Goal: Check status: Check status

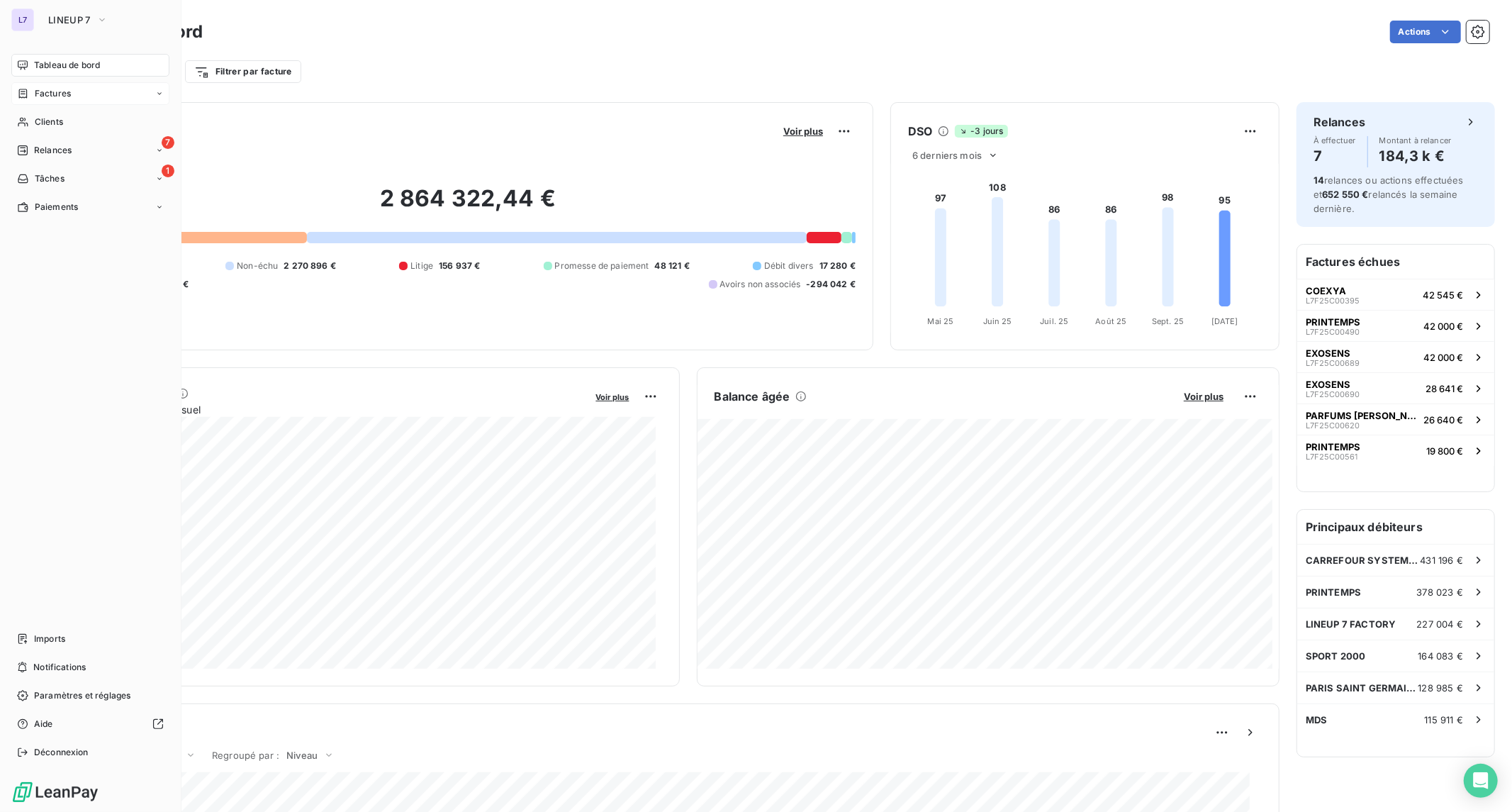
click at [65, 101] on div "Factures" at bounding box center [90, 93] width 158 height 23
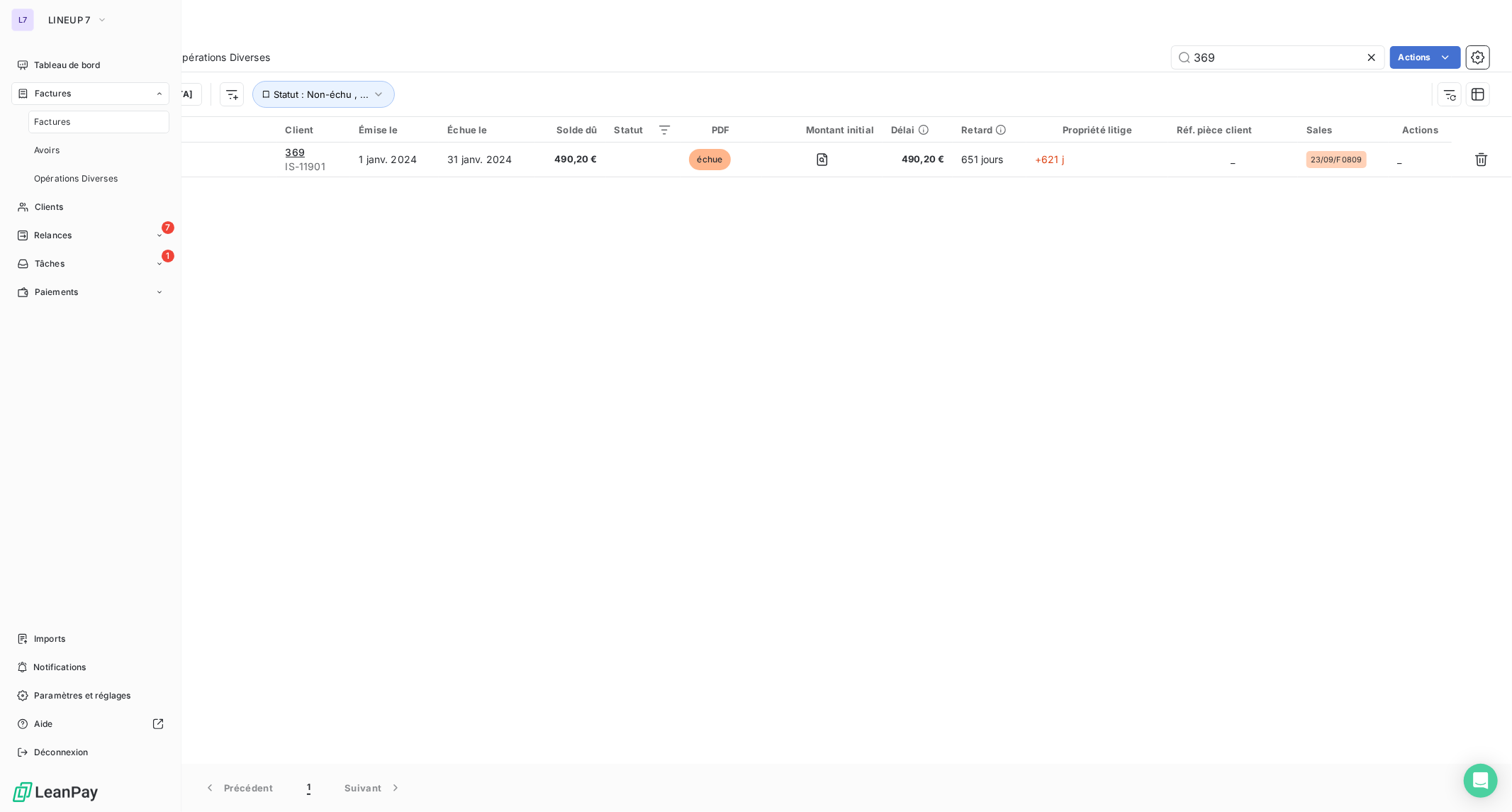
click at [61, 121] on span "Factures" at bounding box center [52, 122] width 36 height 13
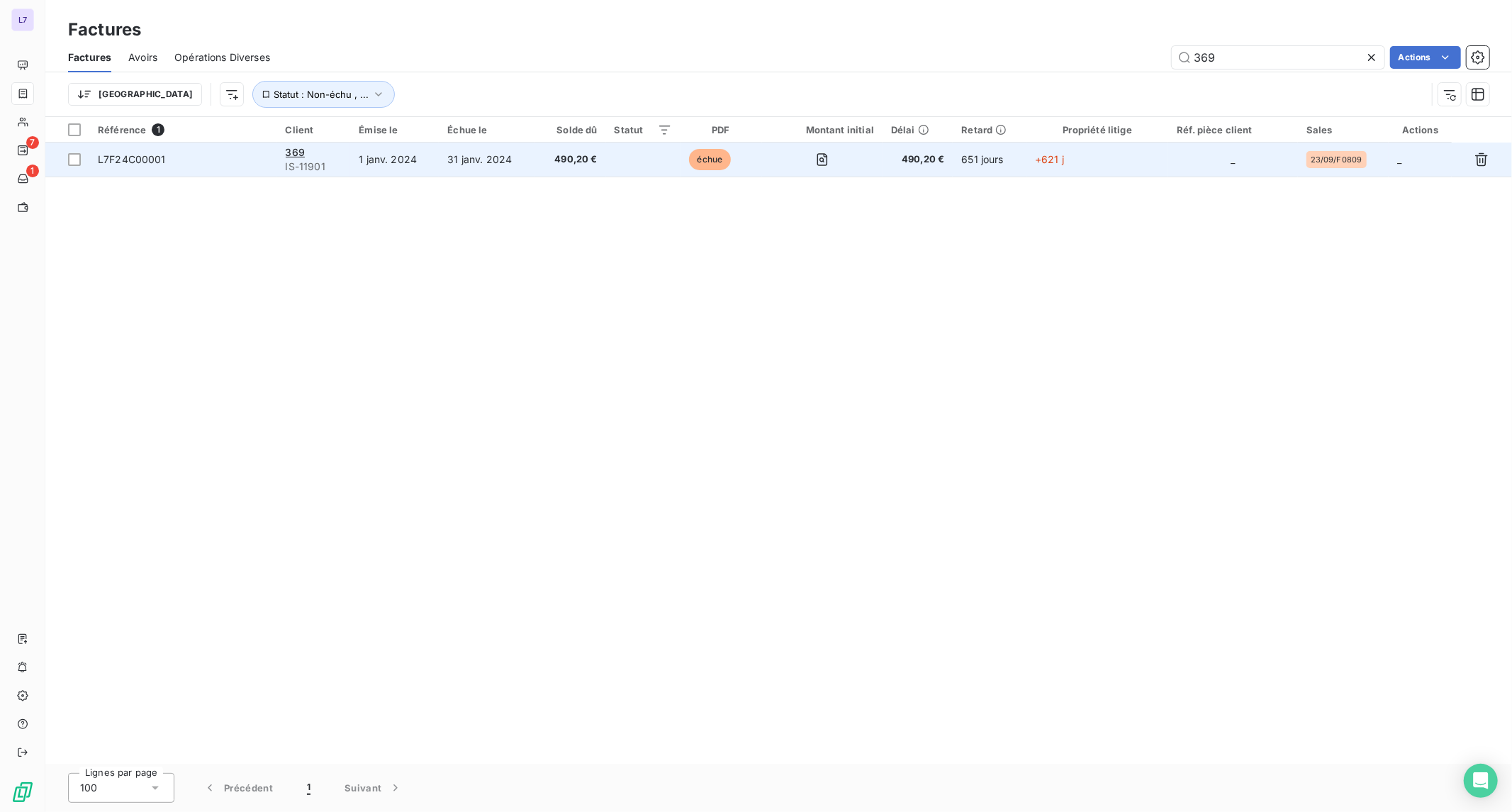
click at [522, 167] on td "31 janv. 2024" at bounding box center [487, 159] width 96 height 34
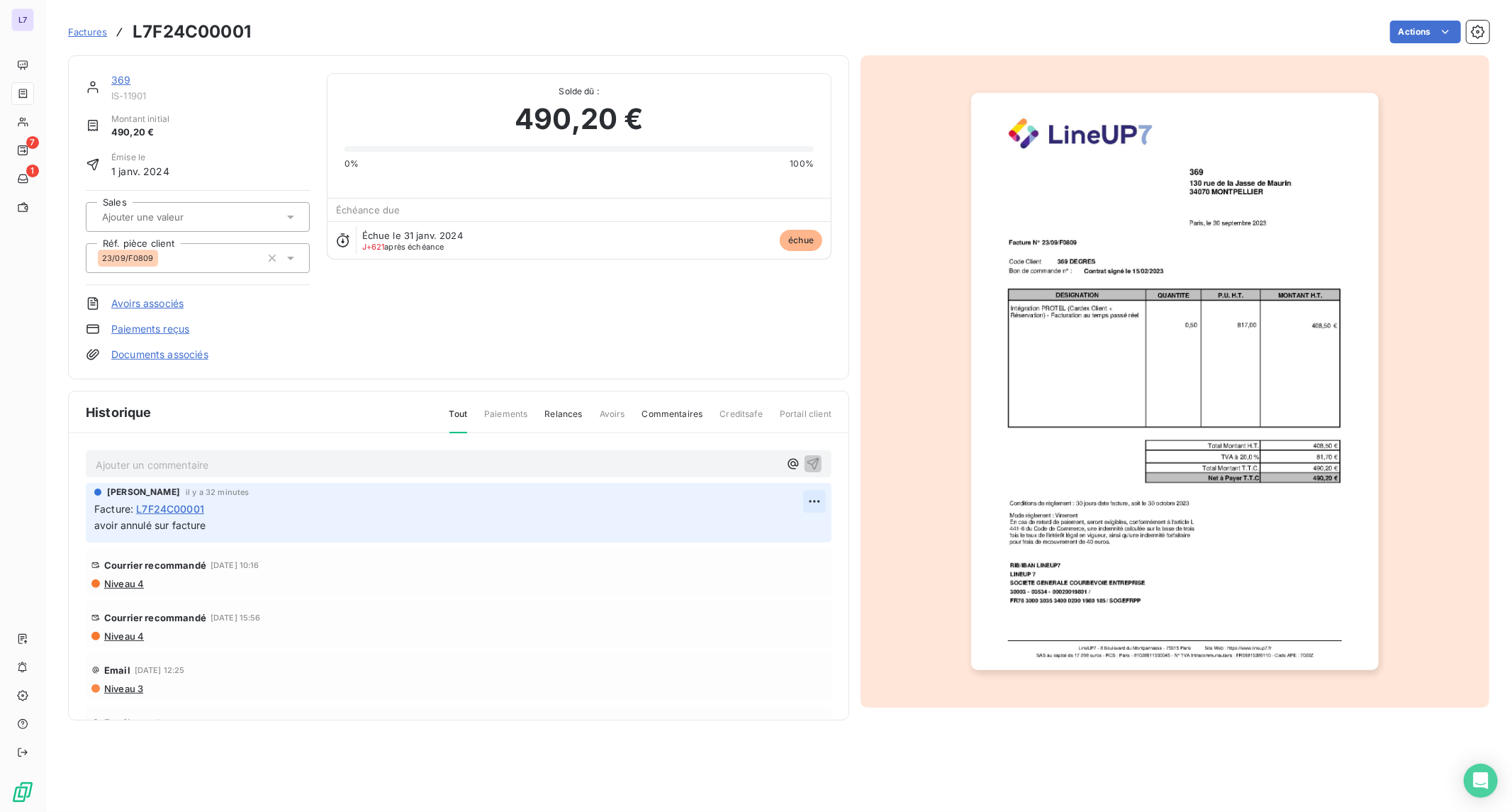
click at [804, 506] on html "L7 7 1 Factures L7F24C00001 Actions 369 IS-11901 Montant initial 490,20 € Émise…" at bounding box center [756, 406] width 1512 height 812
click at [805, 499] on html "L7 7 1 Factures L7F24C00001 Actions 369 IS-11901 Montant initial 490,20 € Émise…" at bounding box center [756, 406] width 1512 height 812
click at [755, 558] on div "Courrier recommandé [DATE] 10:16" at bounding box center [458, 565] width 735 height 23
click at [801, 498] on html "L7 7 1 Factures L7F24C00001 Actions 369 IS-11901 Montant initial 490,20 € Émise…" at bounding box center [756, 406] width 1512 height 812
click at [125, 82] on html "L7 7 1 Factures L7F24C00001 Actions 369 IS-11901 Montant initial 490,20 € Émise…" at bounding box center [756, 406] width 1512 height 812
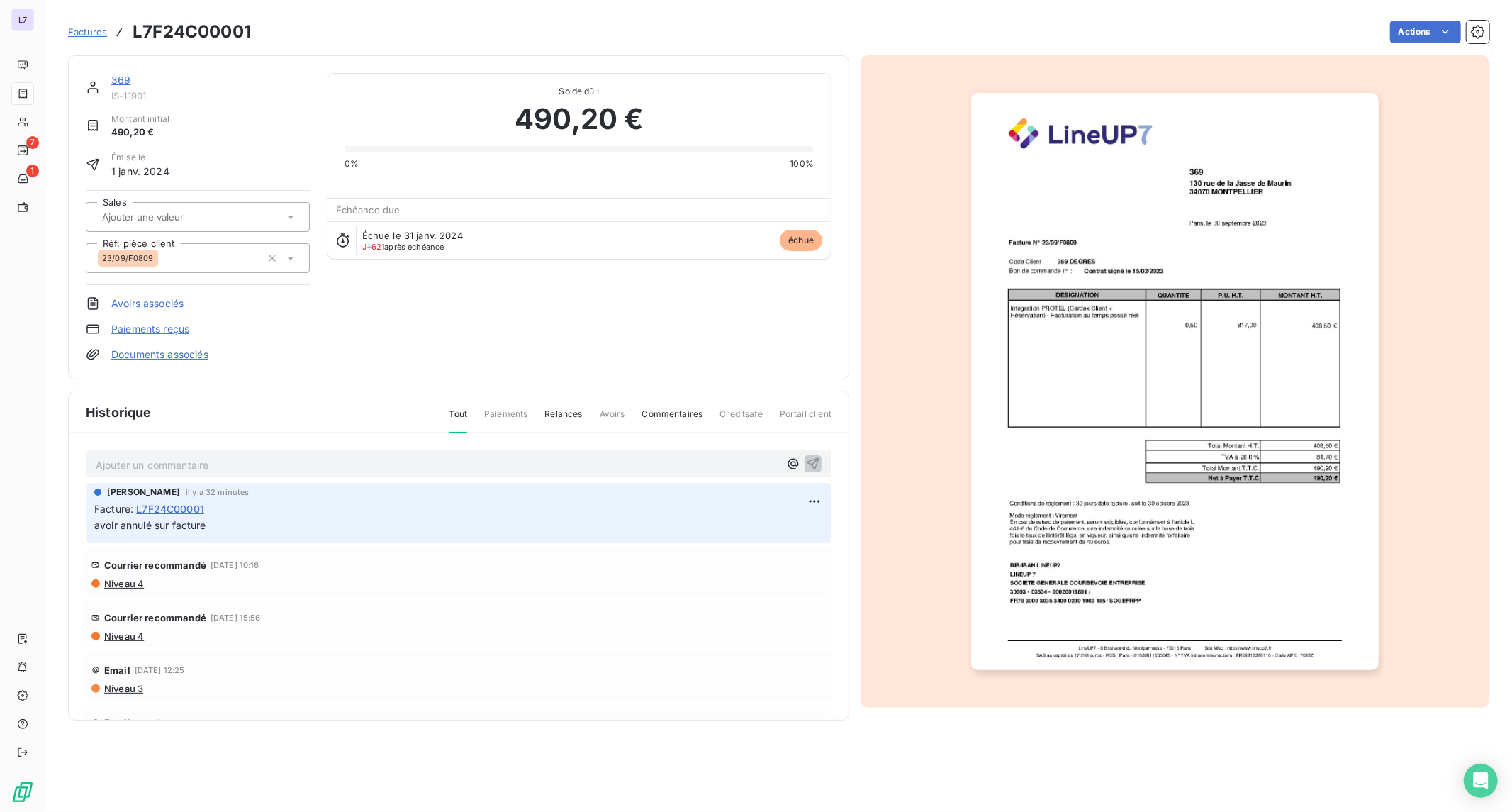
click at [124, 82] on link "369" at bounding box center [121, 79] width 19 height 12
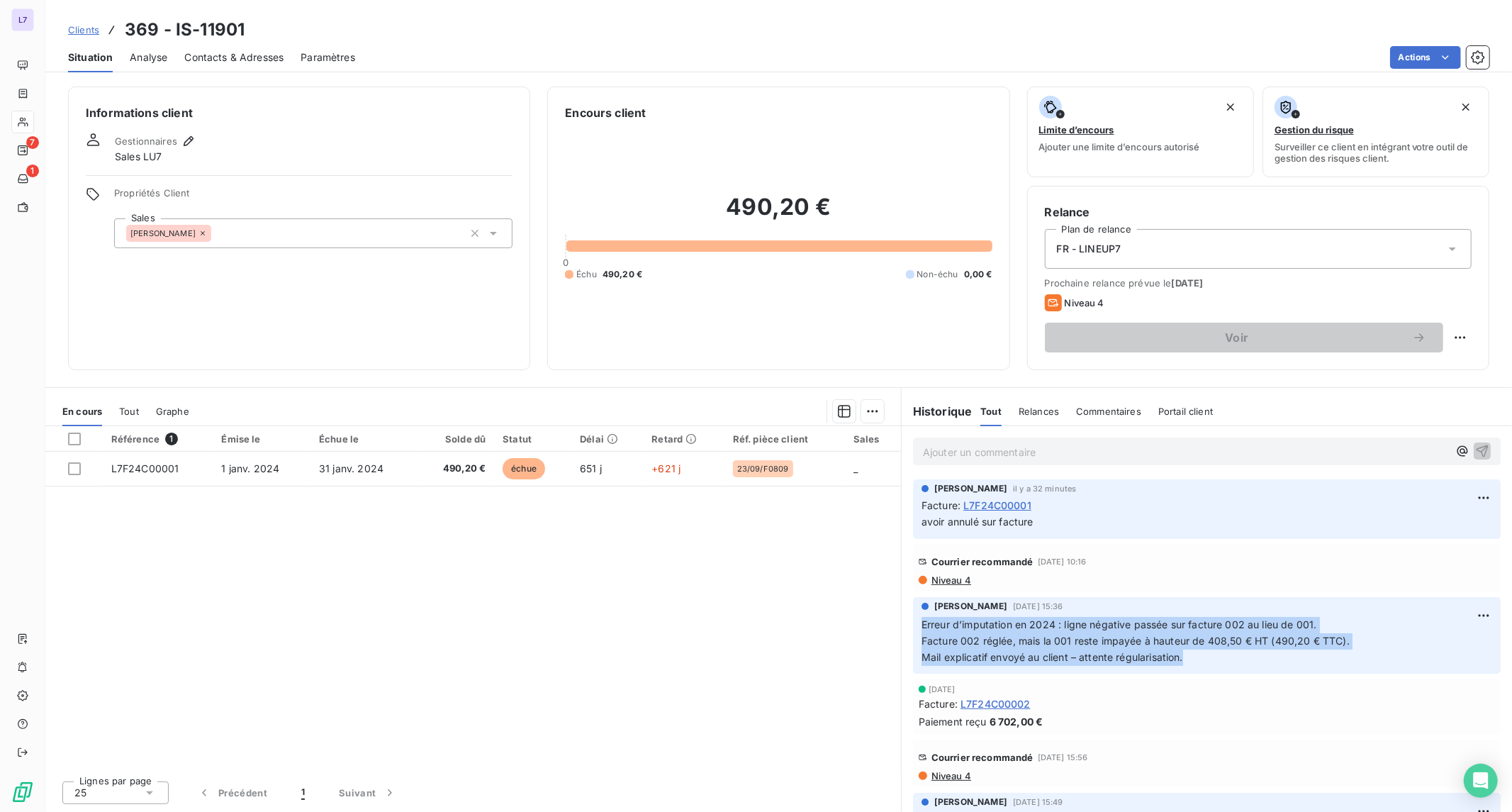
drag, startPoint x: 1189, startPoint y: 658, endPoint x: 924, endPoint y: 621, distance: 267.6
click at [924, 621] on p "Erreur d’imputation en 2024 : ligne négative passée sur facture 002 au lieu de …" at bounding box center [1207, 641] width 571 height 49
copy p "Erreur d’imputation en 2024 : ligne négative passée sur facture 002 au lieu de …"
click at [1466, 494] on html "L7 7 1 Clients 369 - IS-11901 Situation Analyse Contacts & Adresses Paramètres …" at bounding box center [756, 406] width 1512 height 812
click at [1435, 527] on div "Editer" at bounding box center [1437, 529] width 79 height 23
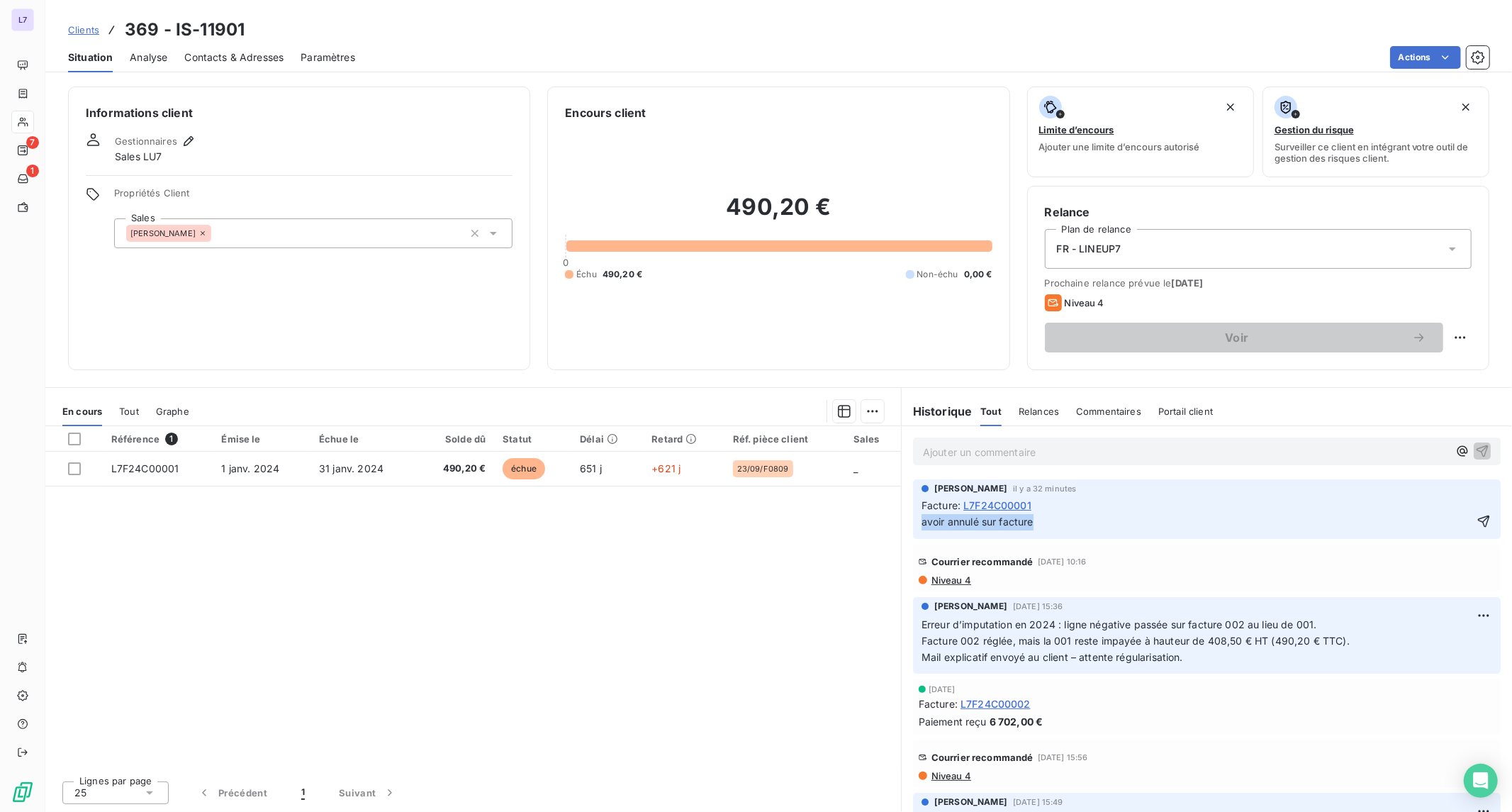
drag, startPoint x: 1050, startPoint y: 525, endPoint x: 876, endPoint y: 527, distance: 174.0
click at [876, 527] on div "En cours Tout Graphe Référence 1 Émise le Échue le Solde dû Statut Délai Retard…" at bounding box center [778, 599] width 1467 height 425
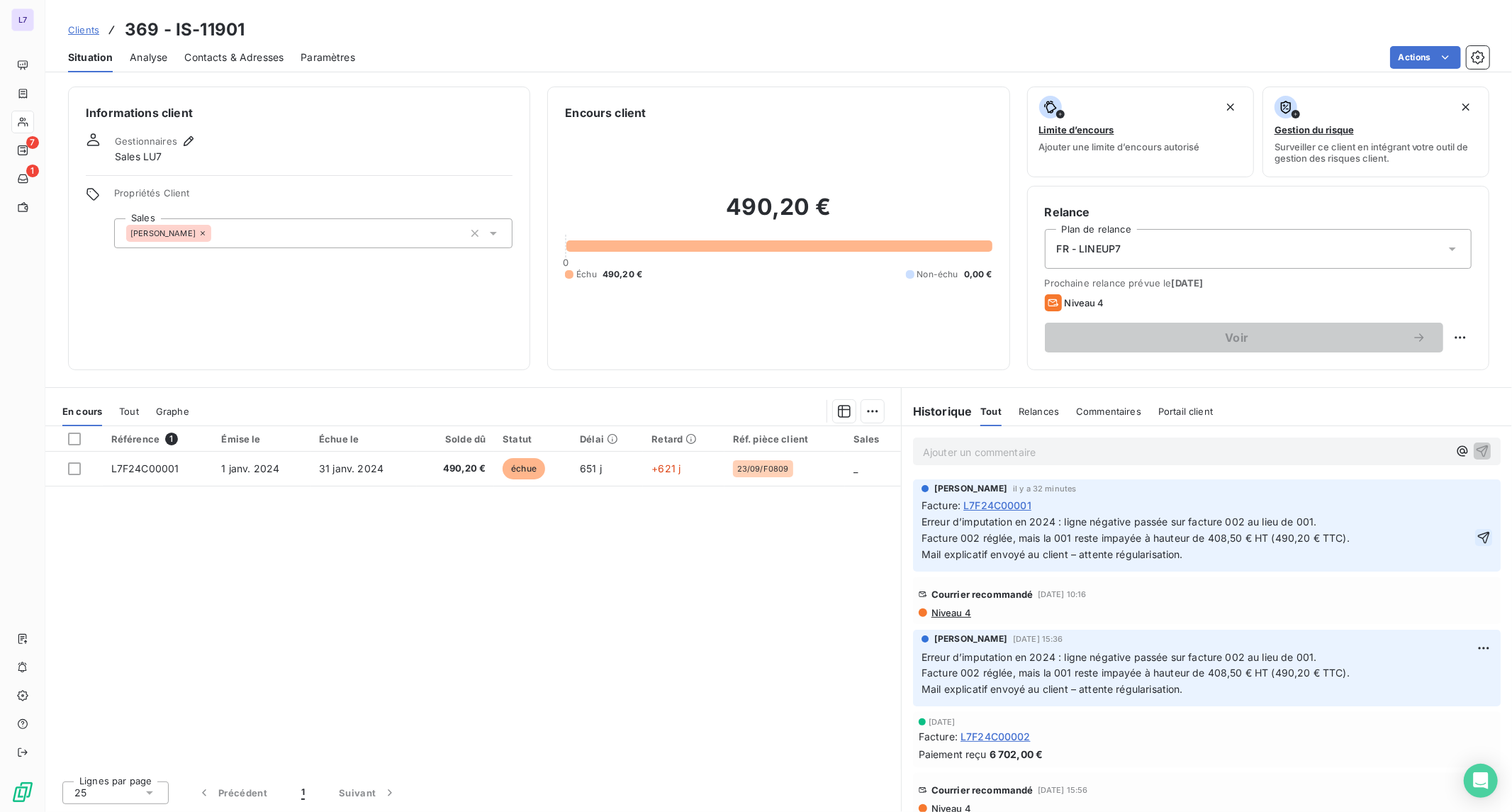
click at [1476, 535] on icon "button" at bounding box center [1483, 537] width 14 height 14
click at [130, 401] on div "Tout" at bounding box center [129, 412] width 20 height 30
